Goal: Task Accomplishment & Management: Manage account settings

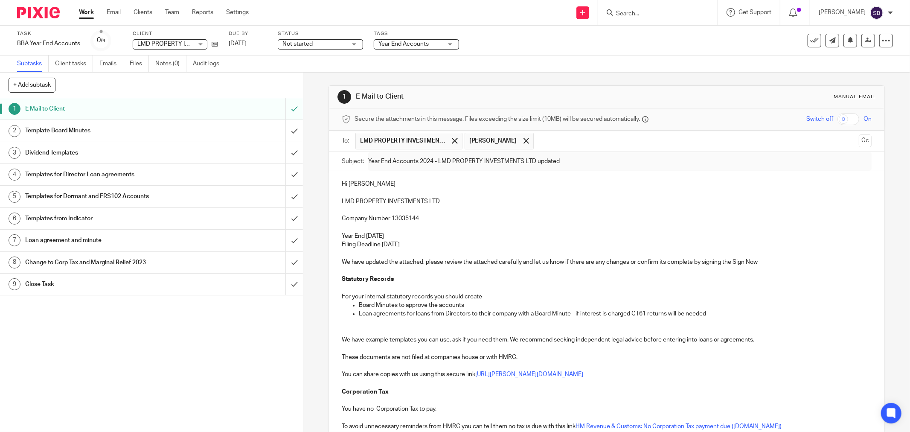
click at [673, 15] on input "Search" at bounding box center [653, 14] width 77 height 8
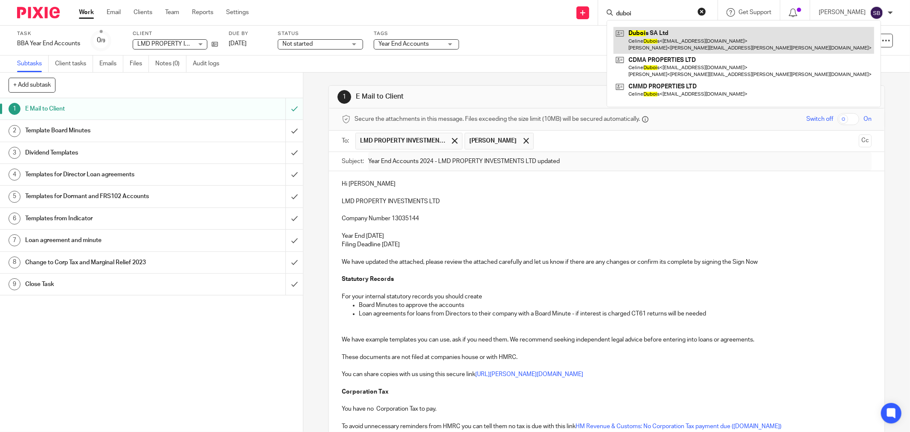
type input "duboi"
click at [677, 29] on link at bounding box center [744, 40] width 261 height 26
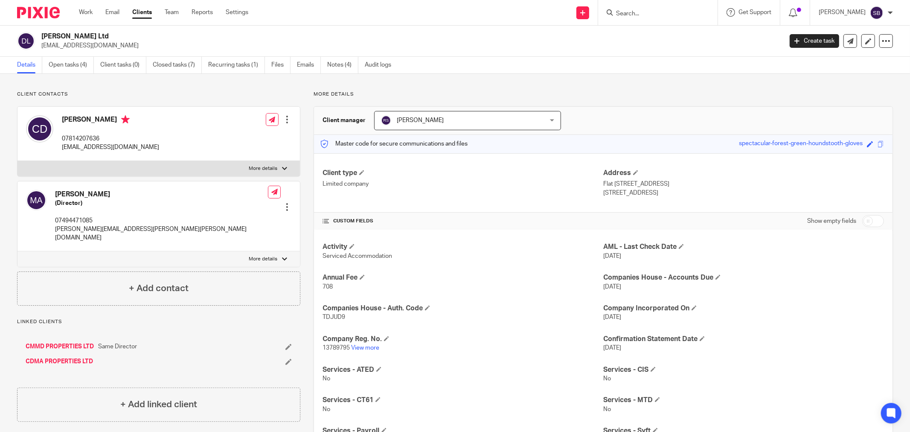
click at [799, 48] on div "Dubois SA Ltd celinemmdubois@gmail.com Create task Update from Companies House …" at bounding box center [455, 41] width 876 height 18
click at [798, 41] on link "Create task" at bounding box center [814, 41] width 49 height 14
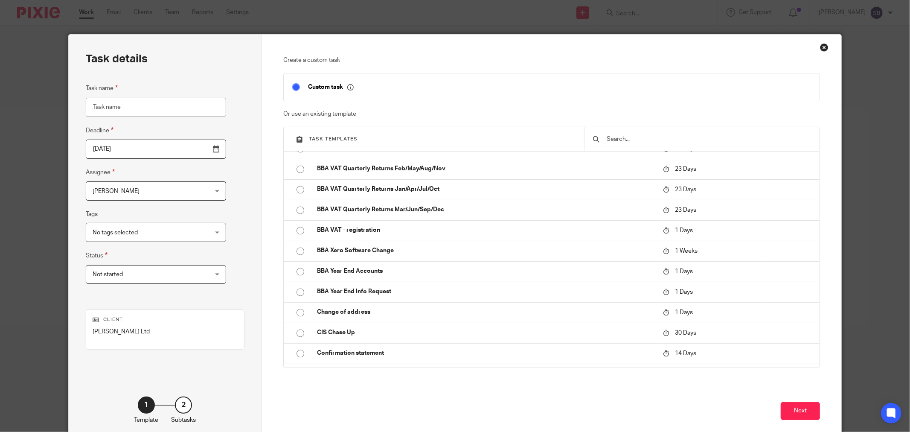
scroll to position [1517, 0]
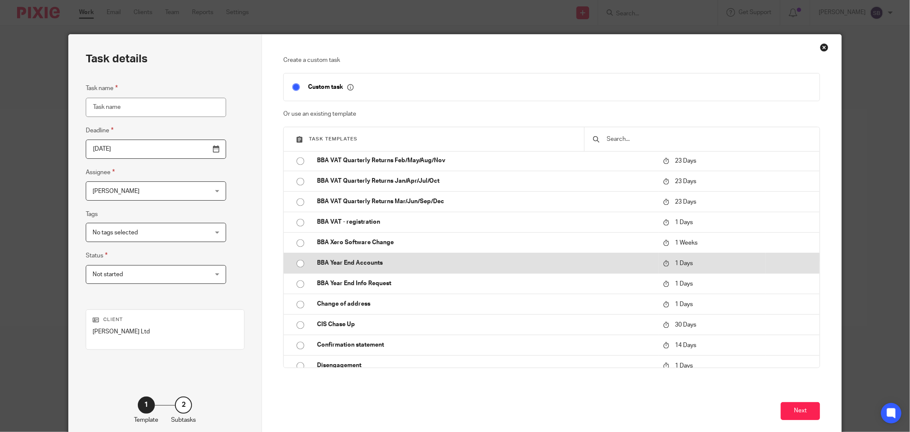
click at [361, 259] on p "BBA Year End Accounts" at bounding box center [485, 263] width 337 height 9
type input "2025-08-17"
type input "BBA Year End Accounts"
checkbox input "false"
radio input "true"
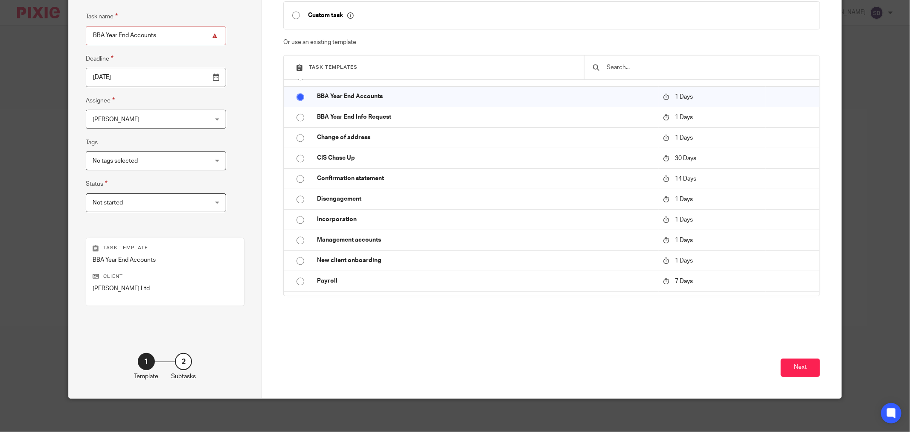
scroll to position [73, 0]
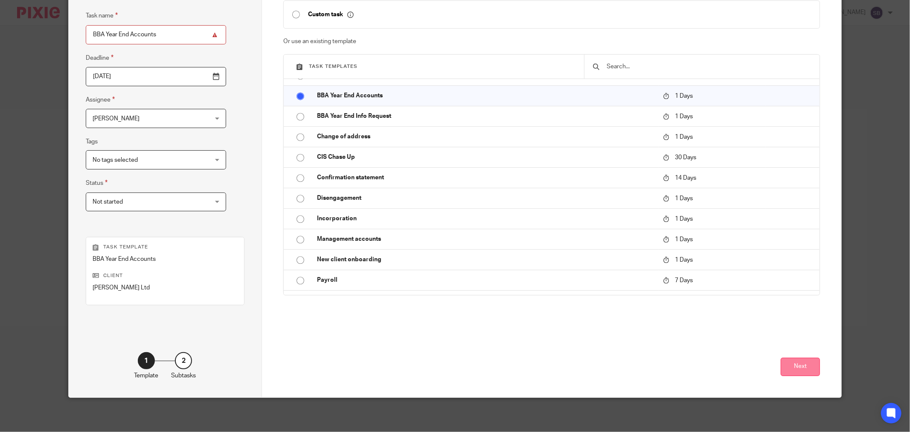
click at [786, 364] on button "Next" at bounding box center [800, 367] width 39 height 18
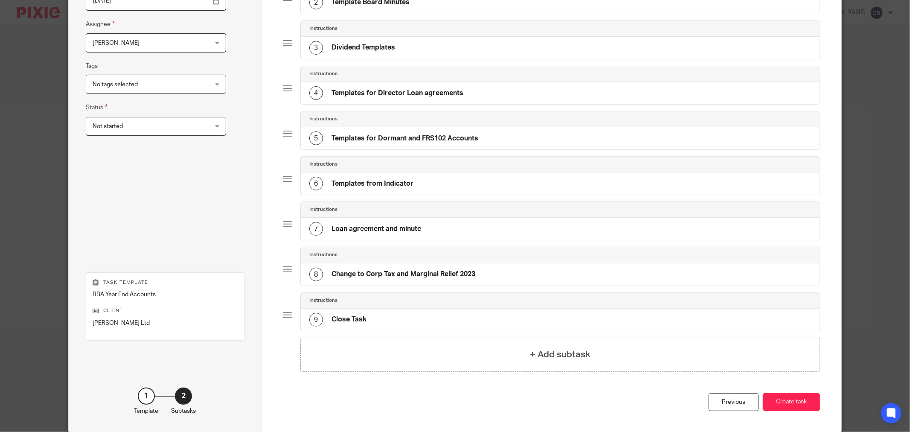
scroll to position [184, 0]
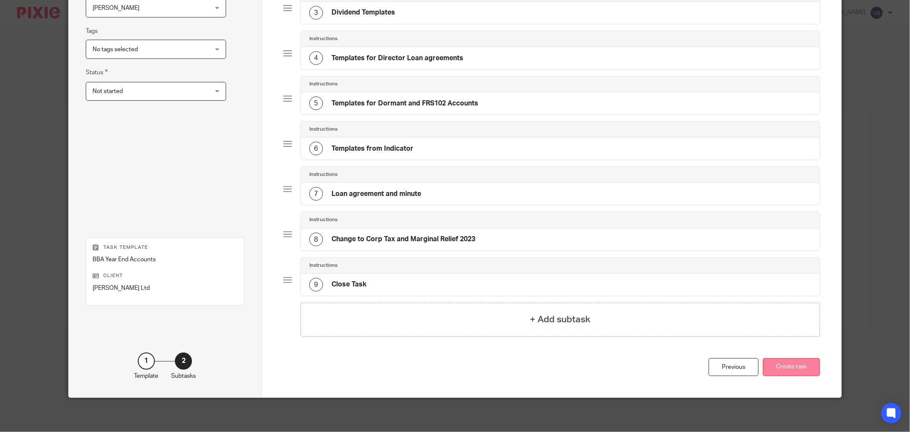
click at [788, 364] on button "Create task" at bounding box center [791, 367] width 57 height 18
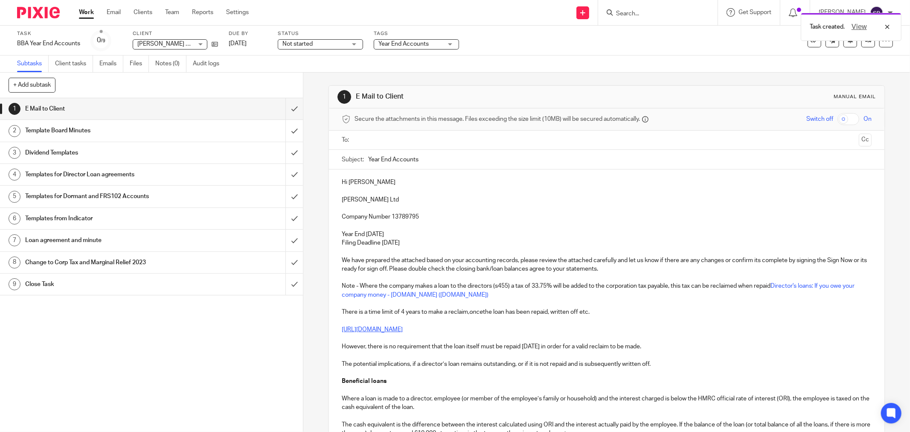
click at [380, 141] on input "text" at bounding box center [606, 140] width 497 height 10
click at [461, 143] on input "text" at bounding box center [647, 141] width 416 height 17
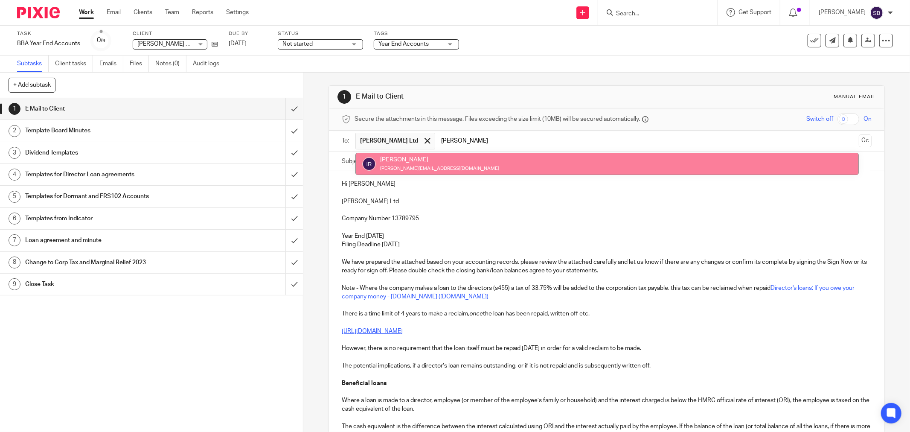
type input "ian"
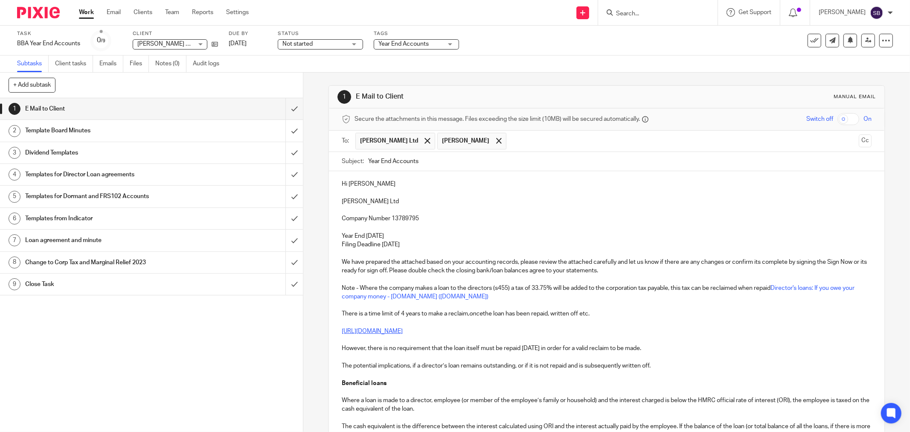
click at [511, 135] on input "text" at bounding box center [683, 141] width 345 height 17
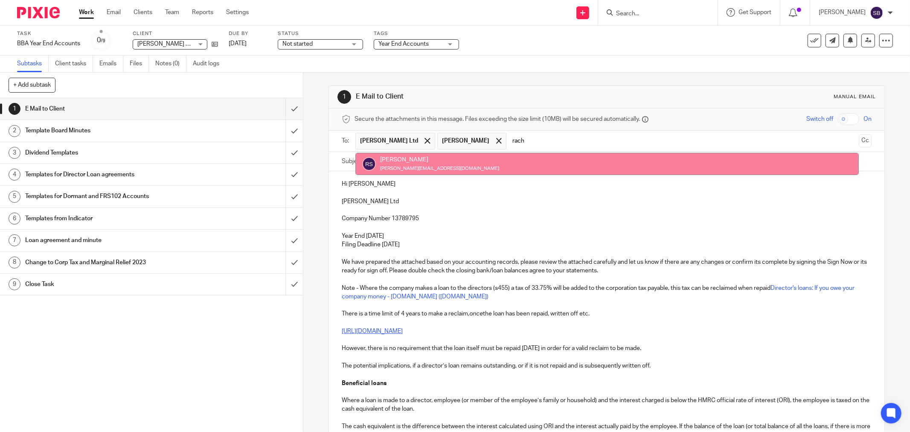
type input "rach"
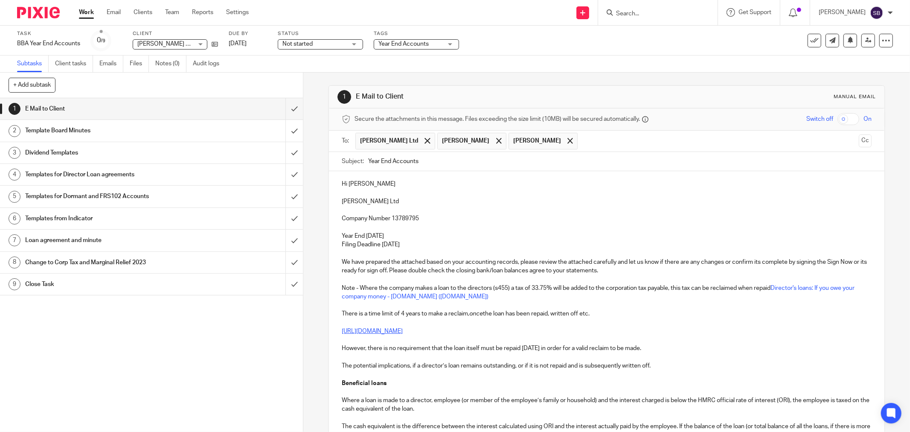
click at [459, 164] on input "Year End Accounts" at bounding box center [619, 161] width 503 height 19
drag, startPoint x: 336, startPoint y: 201, endPoint x: 381, endPoint y: 201, distance: 45.2
copy p "Dubois SA Ltd"
click at [474, 163] on input "Year End Accounts 2024 -" at bounding box center [619, 161] width 503 height 19
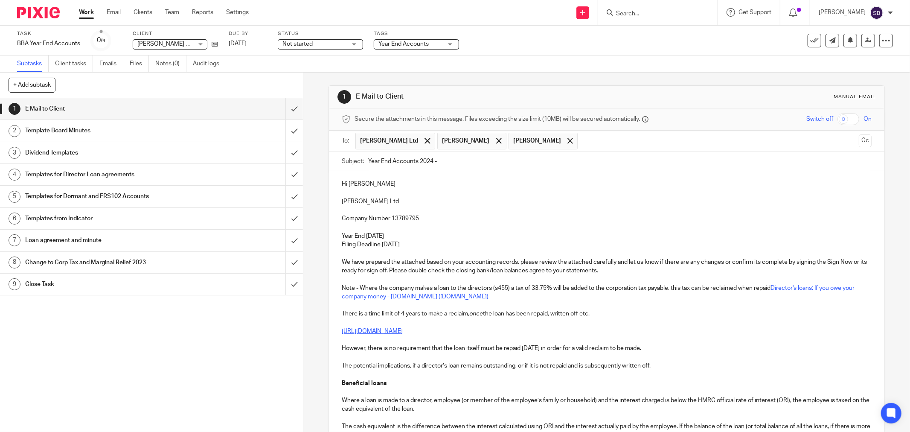
paste input "Dubois SA Ltd"
type input "Year End Accounts 2024 - Dubois SA Ltd"
click at [582, 147] on input "text" at bounding box center [718, 141] width 273 height 17
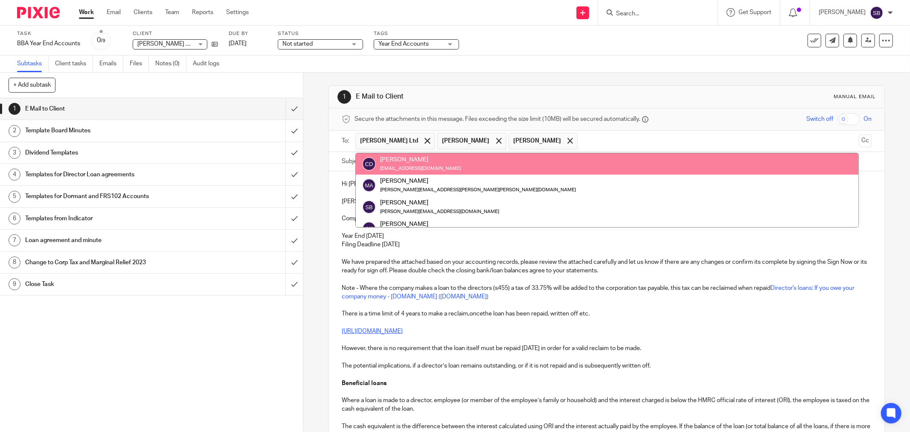
click at [582, 141] on input "text" at bounding box center [718, 141] width 273 height 17
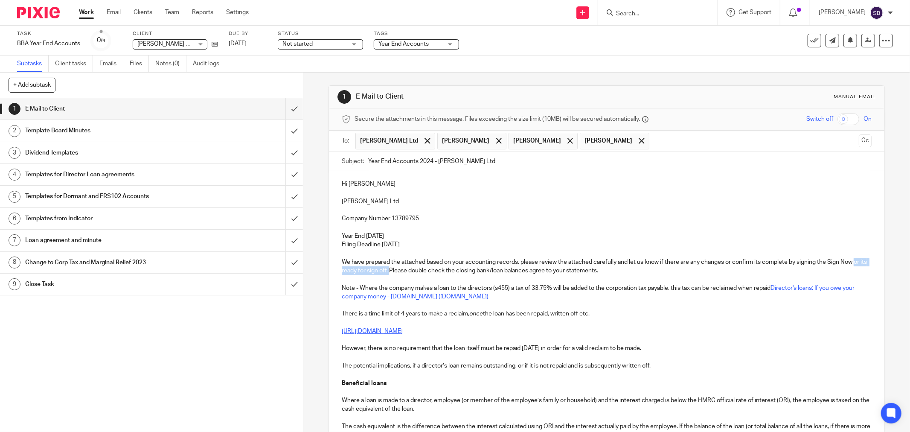
drag, startPoint x: 340, startPoint y: 271, endPoint x: 402, endPoint y: 272, distance: 61.5
drag, startPoint x: 440, startPoint y: 272, endPoint x: 455, endPoint y: 273, distance: 15.0
click at [455, 273] on p "We have prepared the attached based on your accounting records, please review t…" at bounding box center [607, 266] width 530 height 17
click at [463, 272] on p "We have prepared the attached based on your accounting records, please review t…" at bounding box center [607, 266] width 530 height 17
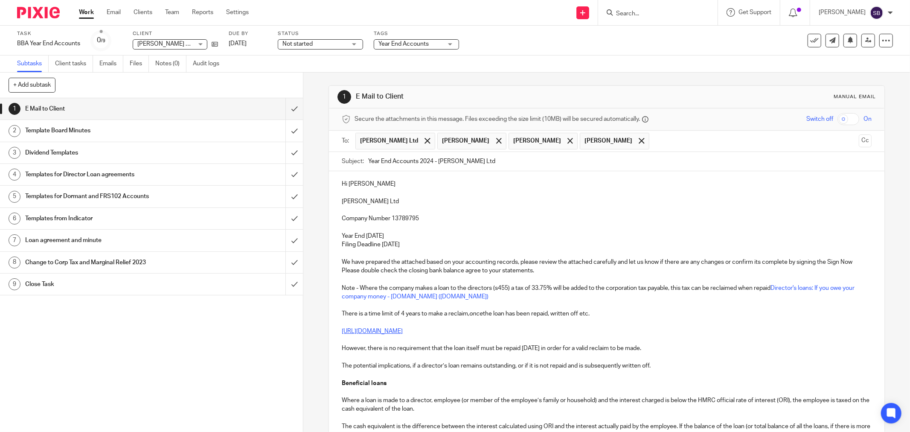
click at [478, 271] on p "We have prepared the attached based on your accounting records, please review t…" at bounding box center [607, 266] width 530 height 17
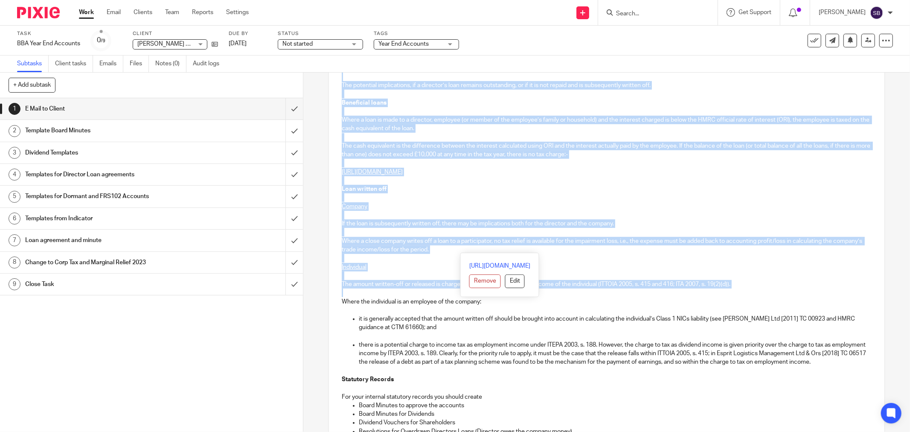
scroll to position [284, 0]
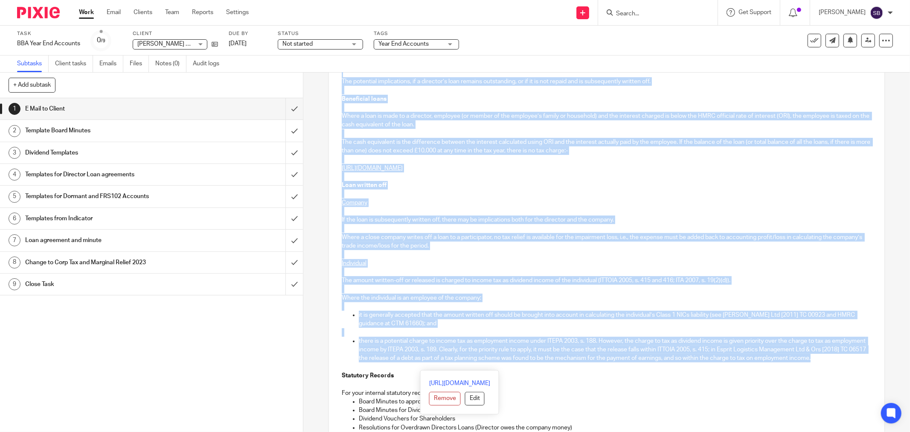
drag, startPoint x: 563, startPoint y: 271, endPoint x: 567, endPoint y: 365, distance: 94.4
click at [567, 365] on div "Hi Celine Dubois SA Ltd Company Number 13789795 Year End 31 Dec 2024 Filing Dea…" at bounding box center [607, 339] width 556 height 905
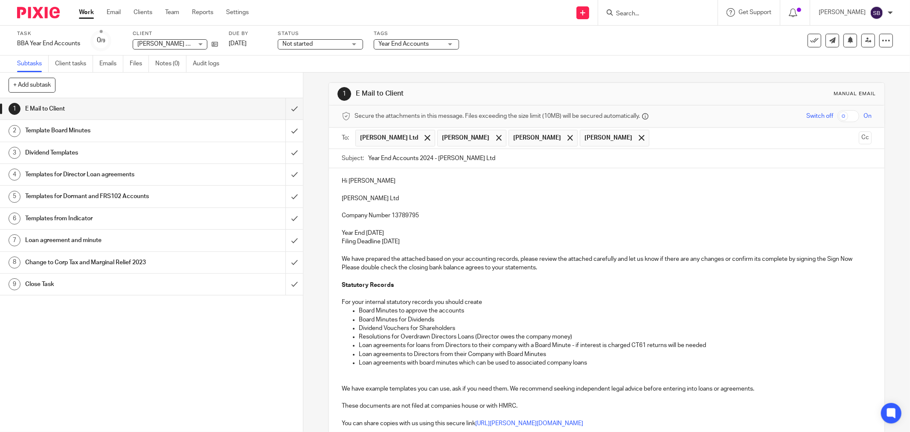
scroll to position [0, 0]
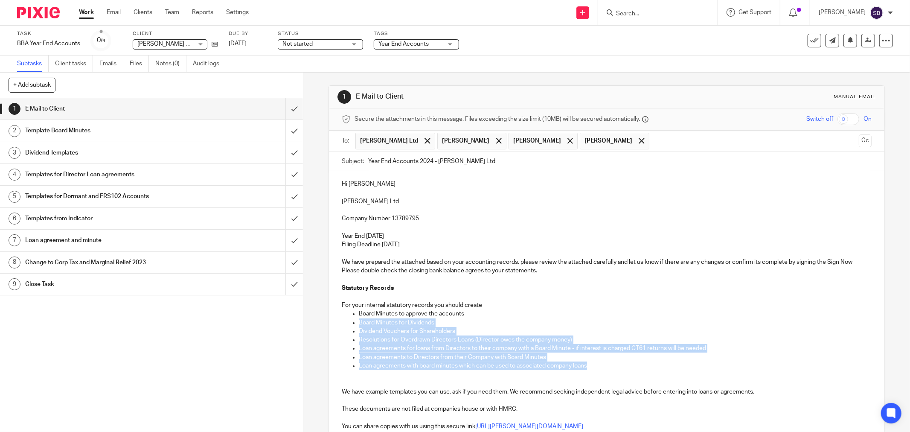
drag, startPoint x: 357, startPoint y: 322, endPoint x: 609, endPoint y: 367, distance: 256.6
click at [609, 367] on ul "Board Minutes to approve the accounts Board Minutes for Dividends Dividend Vouc…" at bounding box center [607, 339] width 530 height 61
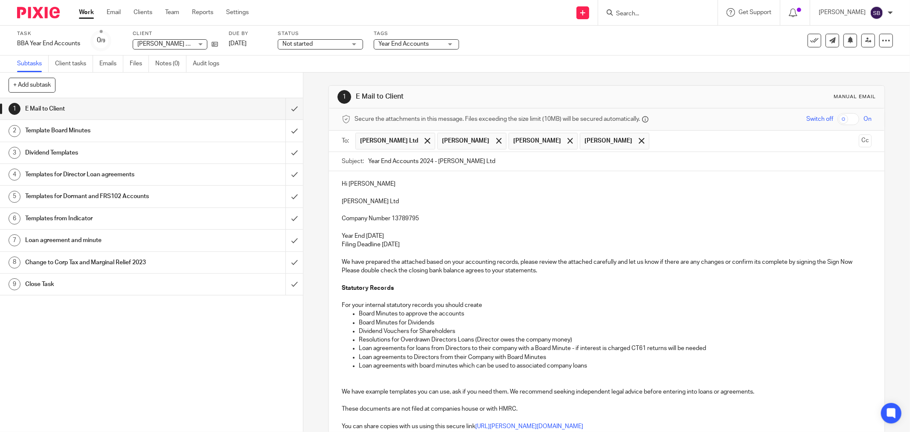
click at [598, 318] on p "Board Minutes to approve the accounts" at bounding box center [615, 313] width 513 height 9
drag, startPoint x: 355, startPoint y: 321, endPoint x: 609, endPoint y: 337, distance: 254.4
click at [609, 337] on ul "Board Minutes to approve the accounts Board Minutes for Dividends Dividend Vouc…" at bounding box center [607, 339] width 530 height 61
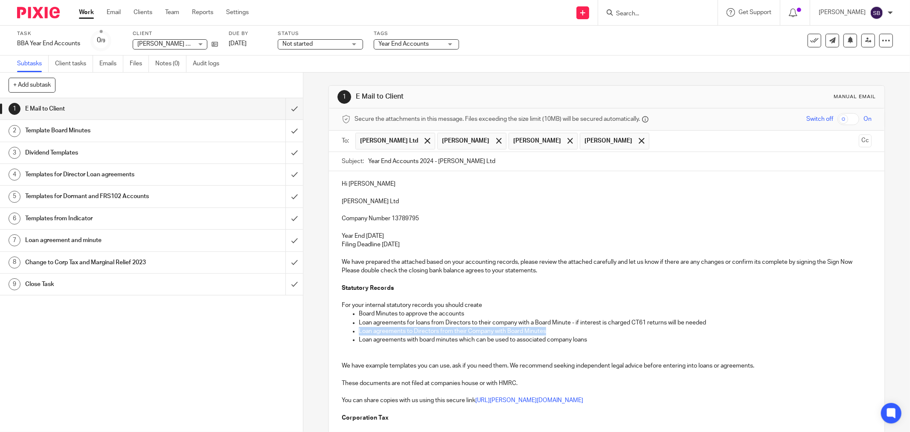
drag, startPoint x: 356, startPoint y: 331, endPoint x: 561, endPoint y: 329, distance: 204.8
click at [561, 329] on p "Loan agreements to Directors from their Company with Board Minutes" at bounding box center [615, 331] width 513 height 9
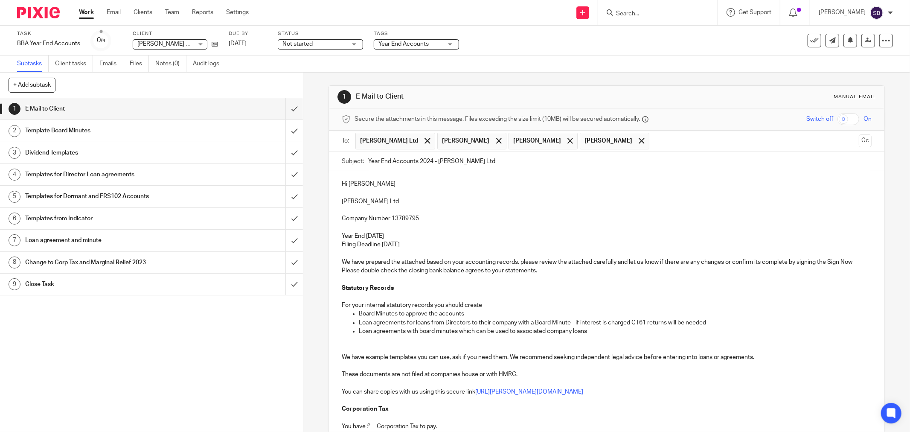
click at [579, 271] on p "We have prepared the attached based on your accounting records, please review t…" at bounding box center [607, 266] width 530 height 17
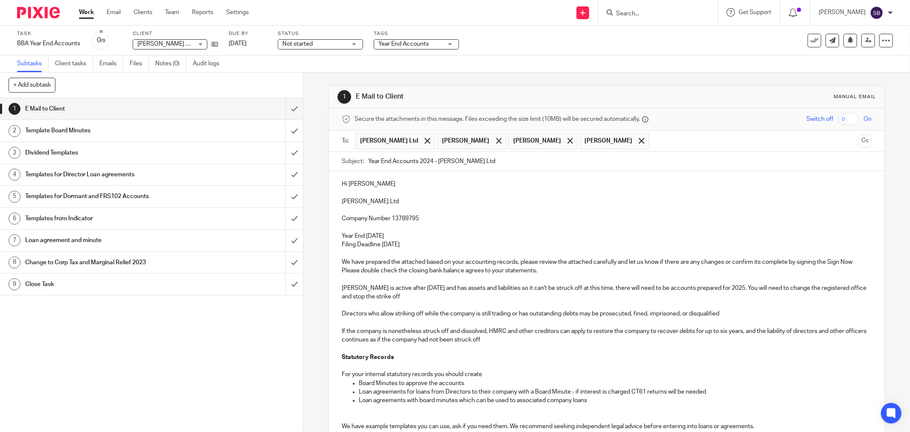
click at [527, 290] on p "Dubois SA is active after December 2024 and has assets and liabilities so it ca…" at bounding box center [607, 292] width 530 height 17
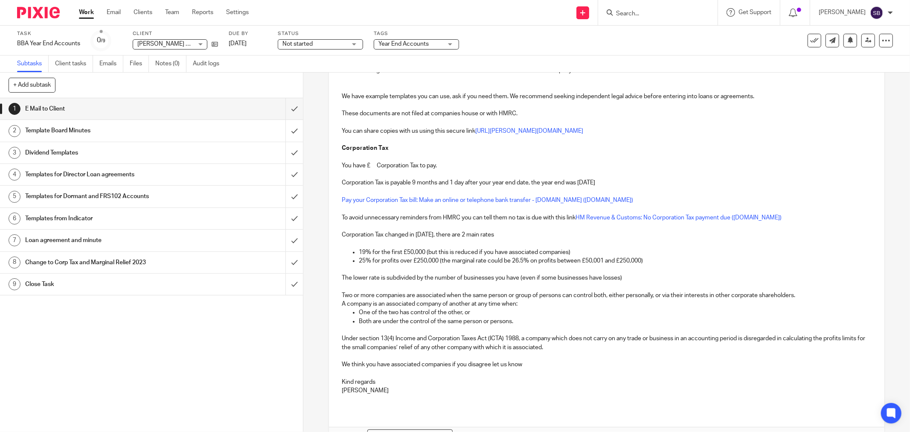
scroll to position [332, 0]
click at [368, 167] on p "You have £ Corporation Tax to pay." at bounding box center [607, 164] width 530 height 9
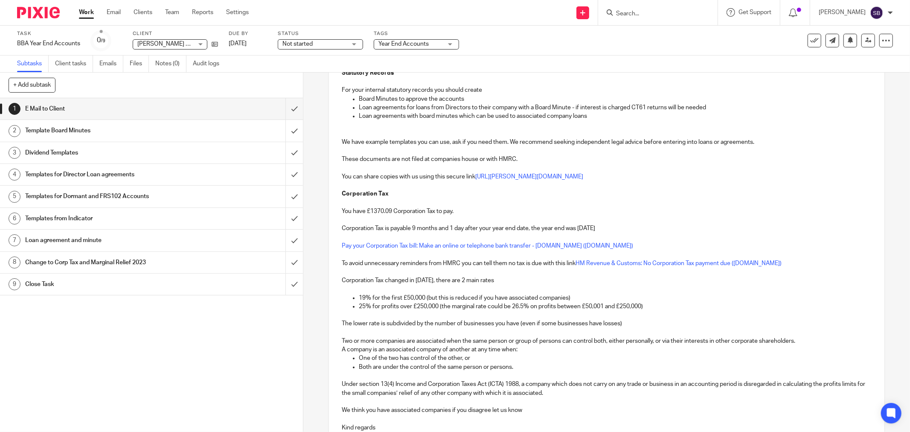
click at [389, 412] on p "We think you have associated companies if you disagree let us know" at bounding box center [607, 410] width 530 height 9
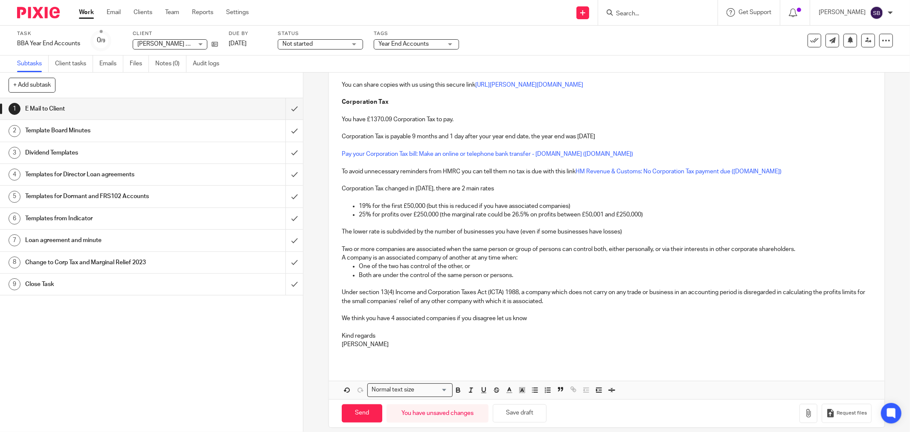
scroll to position [385, 0]
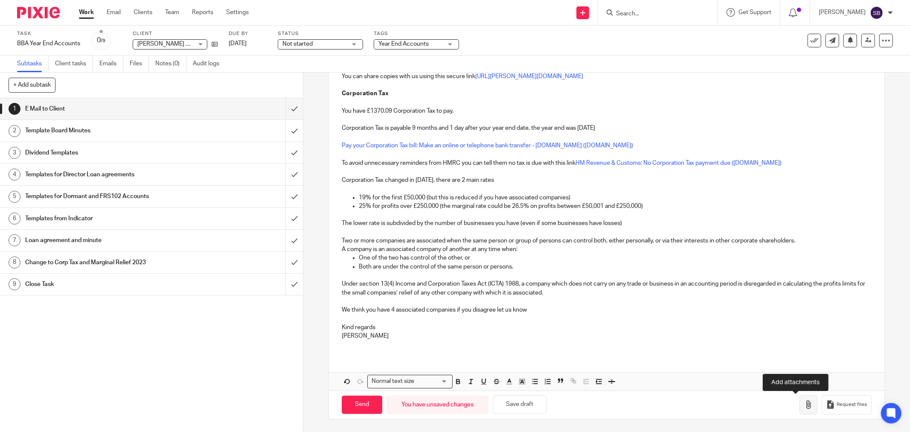
click at [804, 404] on icon "button" at bounding box center [808, 404] width 9 height 9
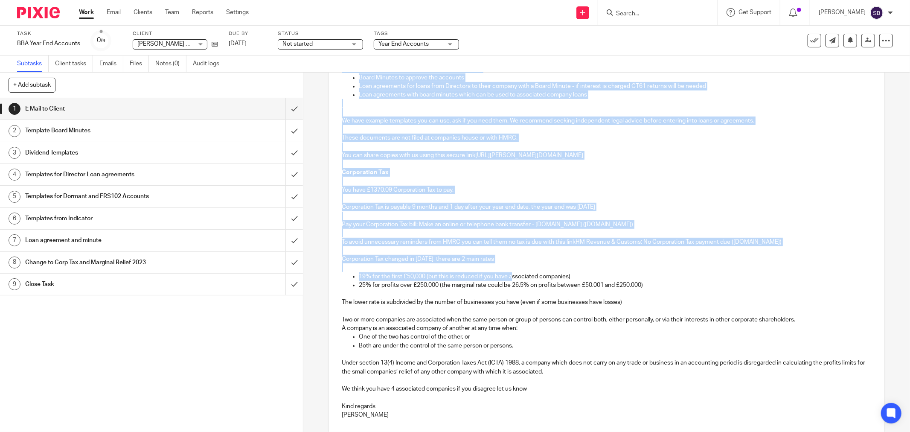
scroll to position [379, 0]
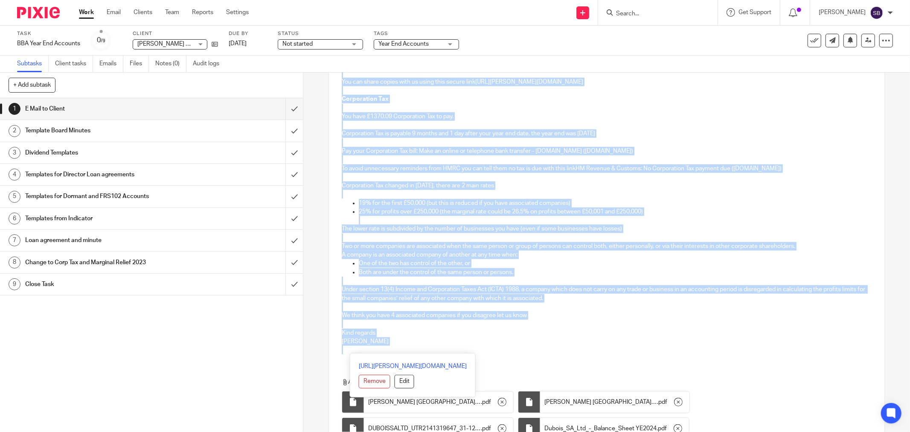
drag, startPoint x: 339, startPoint y: 183, endPoint x: 540, endPoint y: 349, distance: 260.4
click at [540, 349] on div "Hi Celine Dubois SA Ltd Company Number 13789795 Year End 31 Dec 2024 Filing Dea…" at bounding box center [607, 76] width 556 height 568
copy div "Hi Celine Dubois SA Ltd Company Number 13789795 Year End 31 Dec 2024 Filing Dea…"
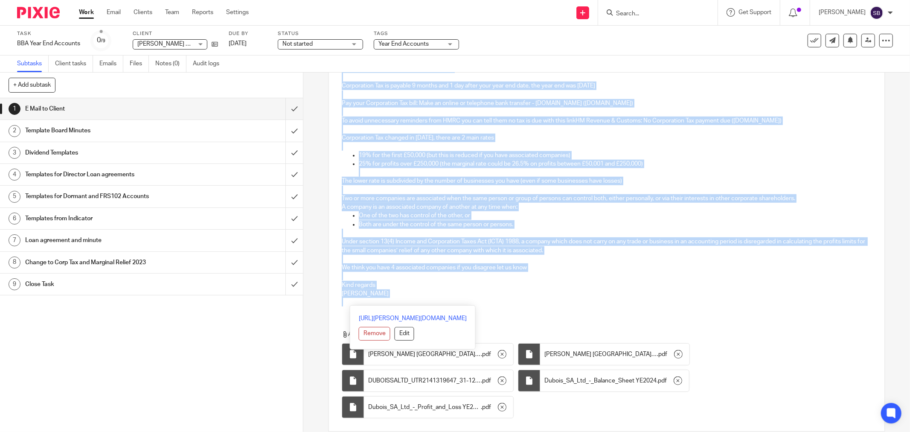
scroll to position [460, 0]
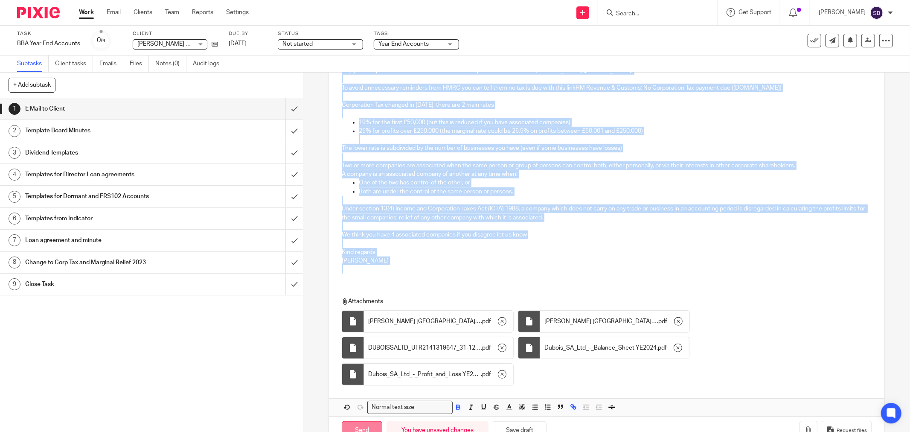
click at [365, 421] on input "Send" at bounding box center [362, 430] width 41 height 18
type input "Sent"
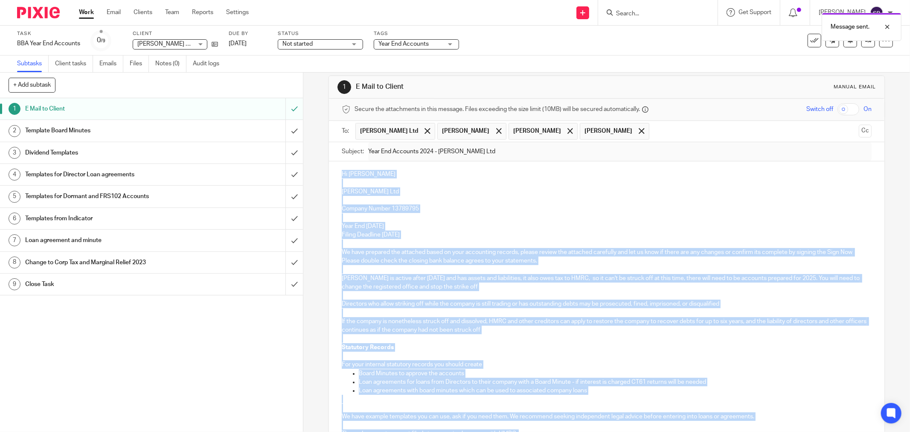
scroll to position [0, 0]
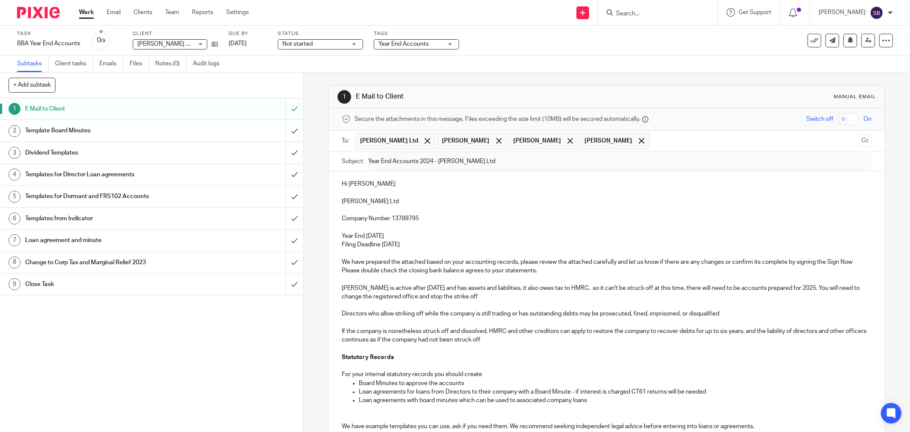
click at [635, 11] on input "Search" at bounding box center [653, 14] width 77 height 8
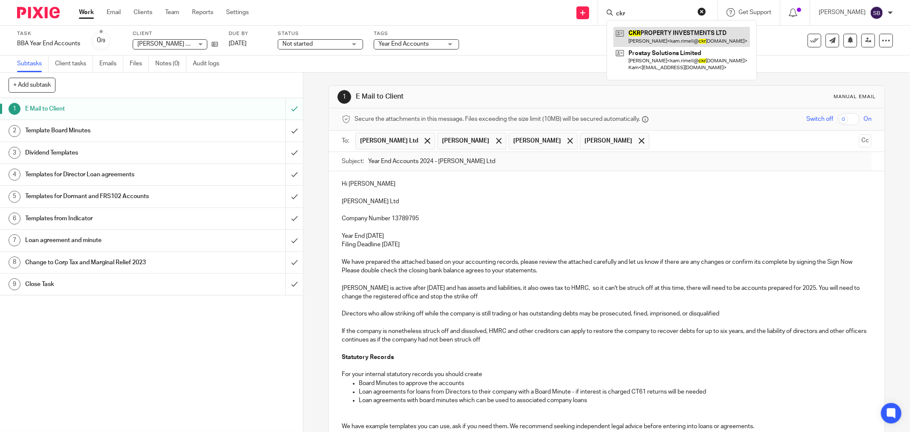
type input "ckr"
click at [684, 41] on link at bounding box center [682, 37] width 137 height 20
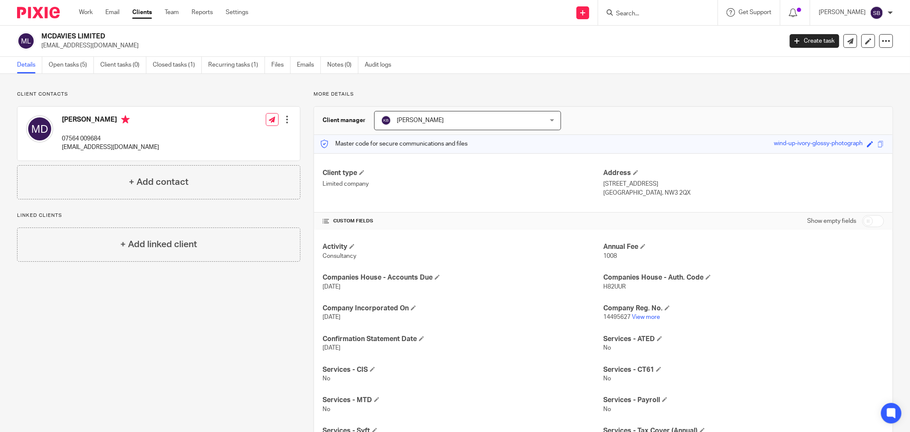
click at [657, 14] on input "Search" at bounding box center [653, 14] width 77 height 8
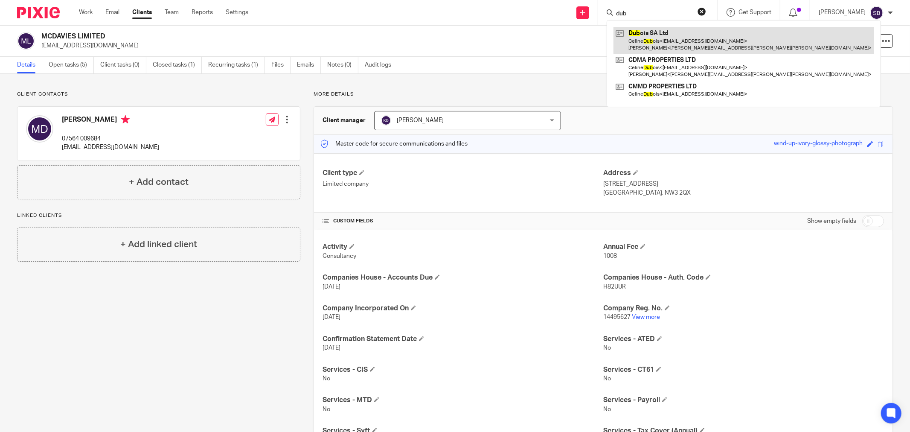
type input "dub"
click at [666, 39] on link at bounding box center [744, 40] width 261 height 26
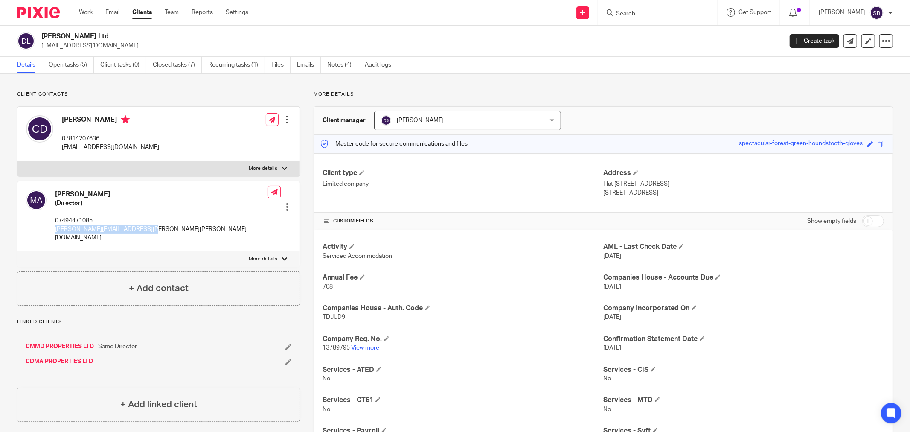
drag, startPoint x: 55, startPoint y: 230, endPoint x: 161, endPoint y: 227, distance: 105.9
click at [161, 227] on div "Mansoor Aman (Director) 07494471085 mansoor.aman.sharifi@gmail.com Edit contact…" at bounding box center [158, 216] width 282 height 70
copy p "mansoor.aman.sharifi@gmail.com"
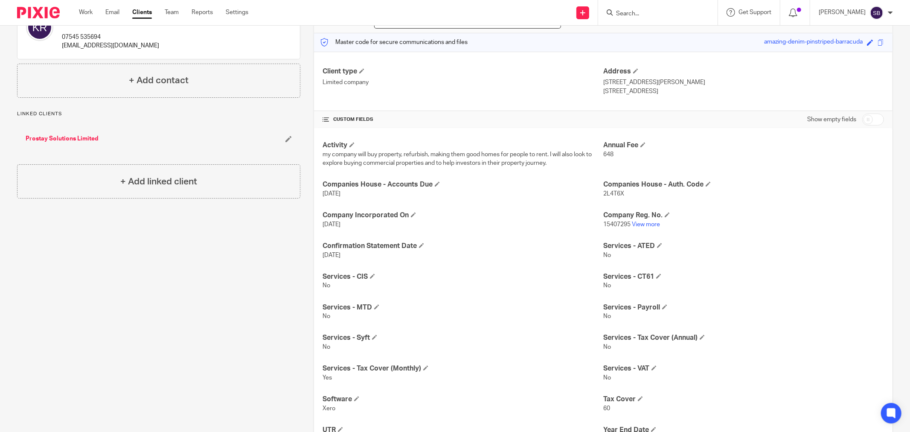
scroll to position [174, 0]
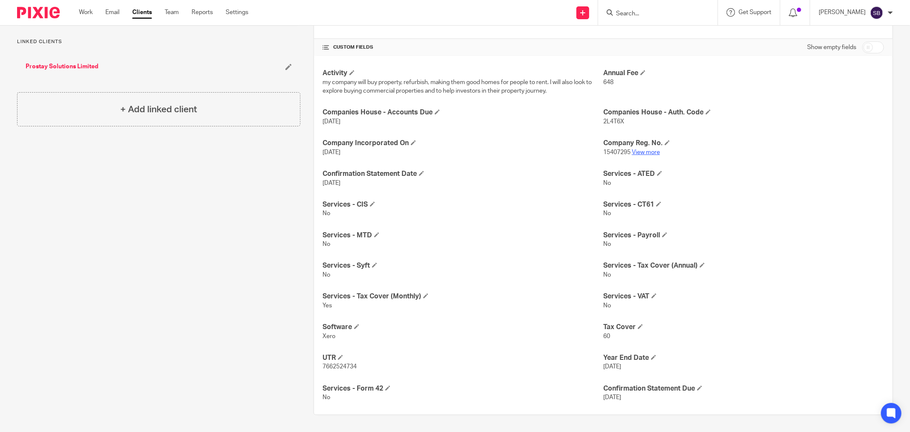
click at [645, 151] on link "View more" at bounding box center [646, 152] width 28 height 6
drag, startPoint x: 320, startPoint y: 370, endPoint x: 358, endPoint y: 370, distance: 38.0
click at [358, 370] on p "7662524734" at bounding box center [463, 366] width 281 height 9
copy span "7662524734"
